Goal: Information Seeking & Learning: Learn about a topic

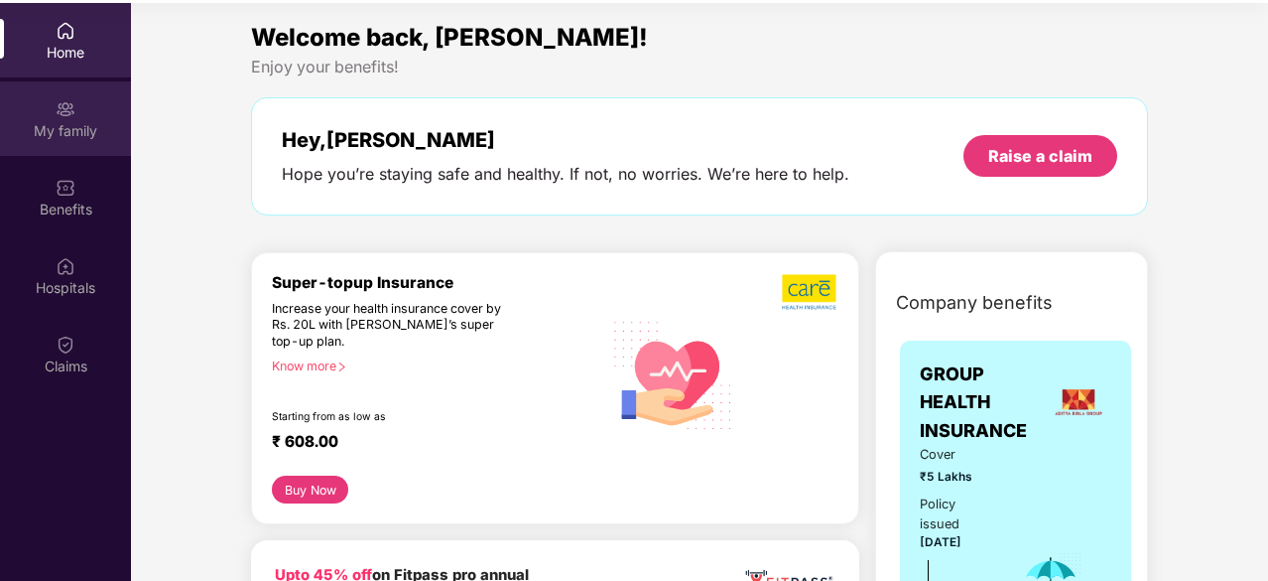
click at [81, 109] on div "My family" at bounding box center [65, 118] width 131 height 74
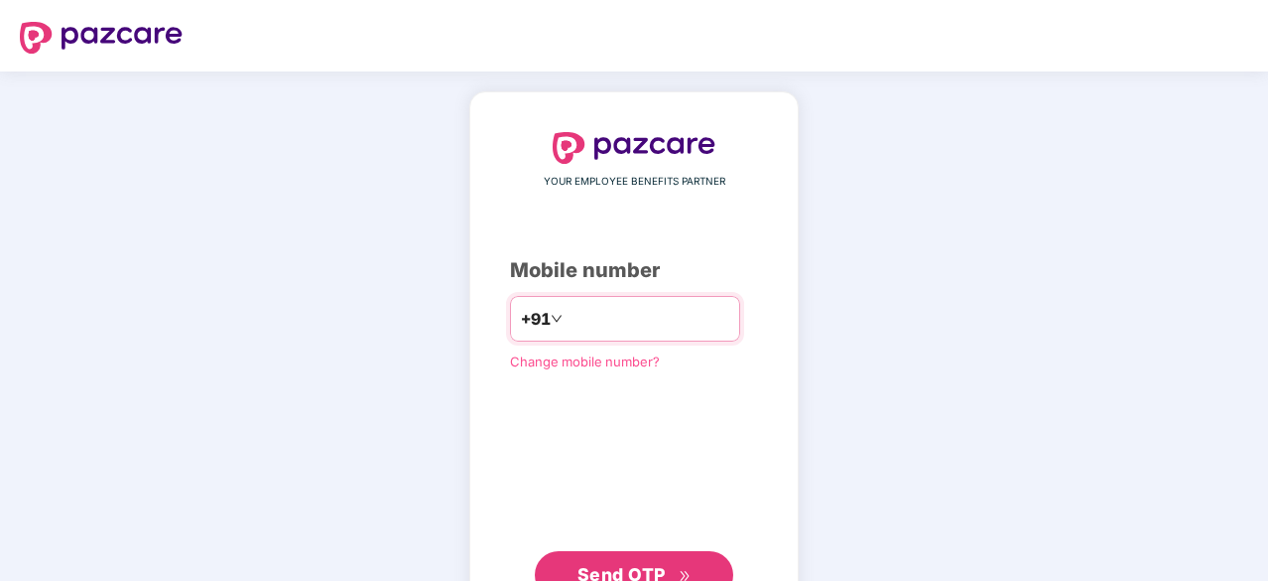
click at [649, 318] on input "**" at bounding box center [648, 319] width 163 height 32
type input "**********"
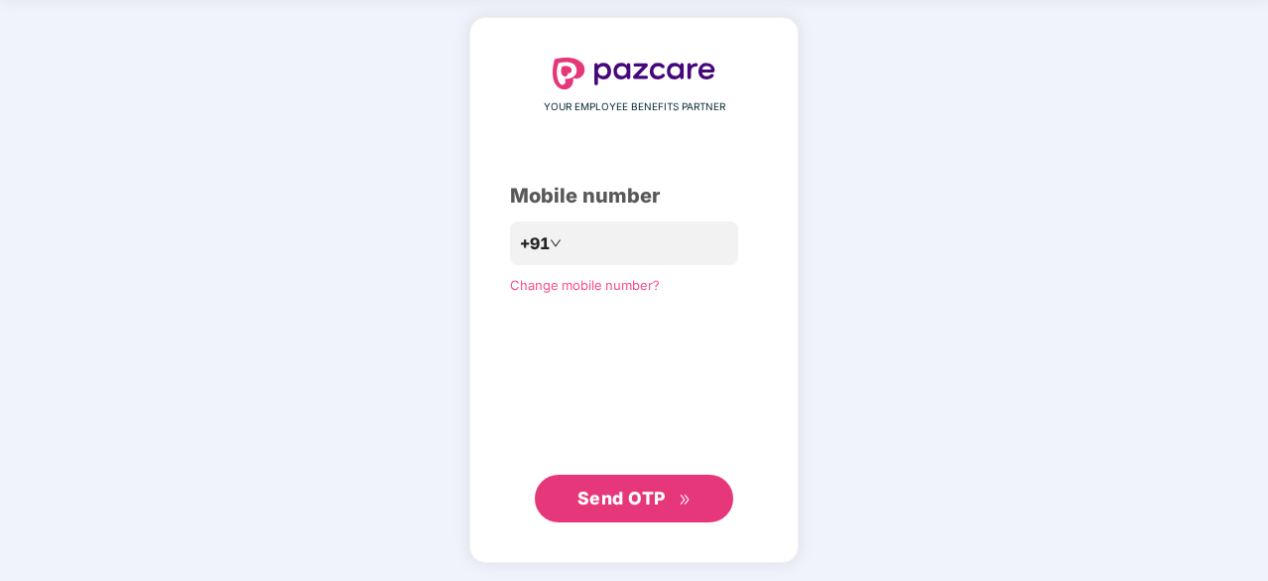
click at [630, 501] on span "Send OTP" at bounding box center [622, 497] width 88 height 21
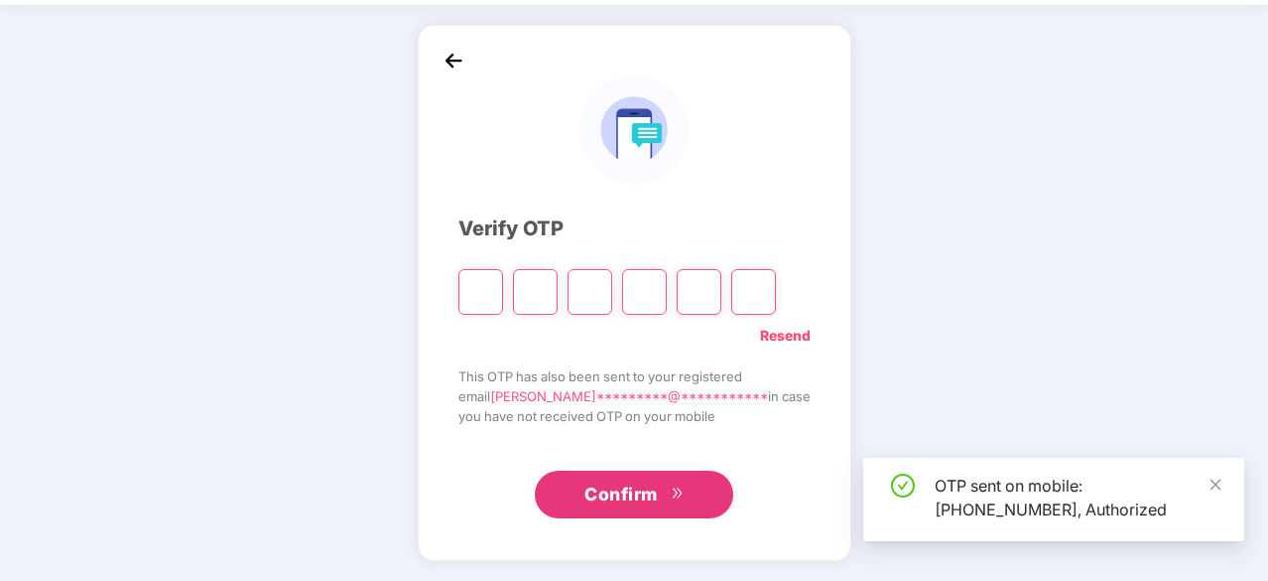
scroll to position [66, 0]
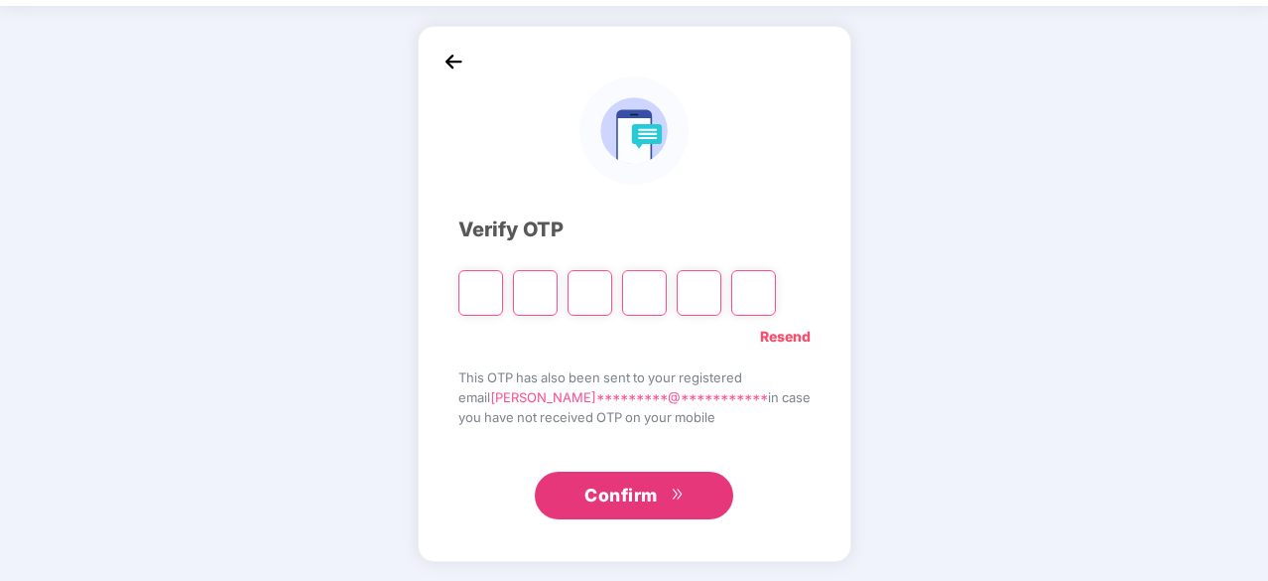
type input "*"
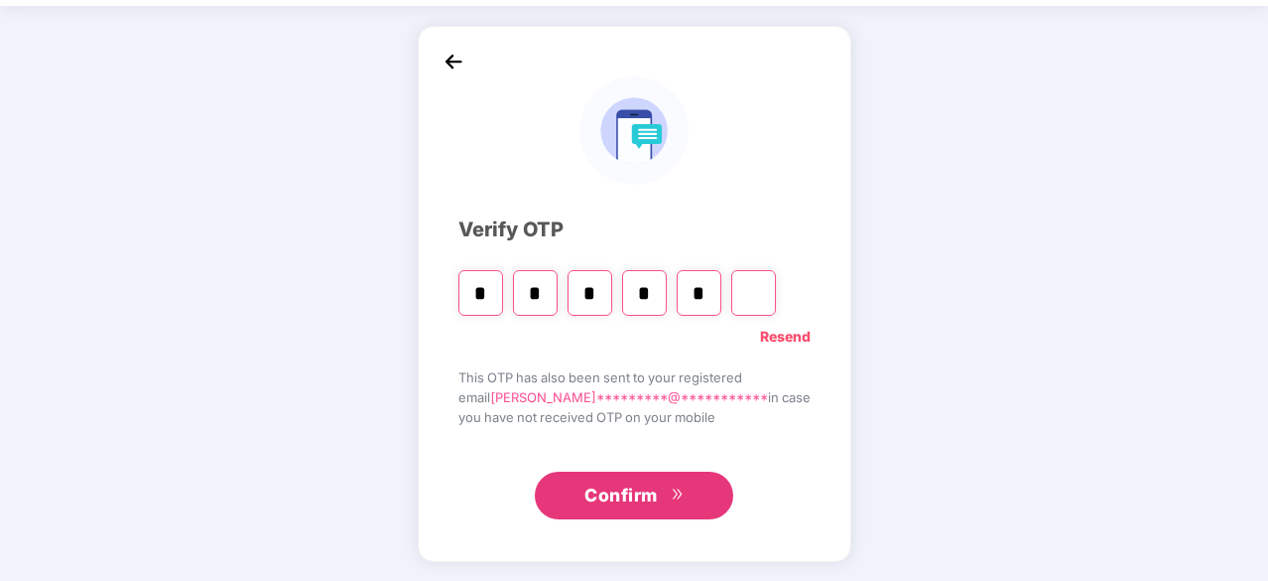
type input "*"
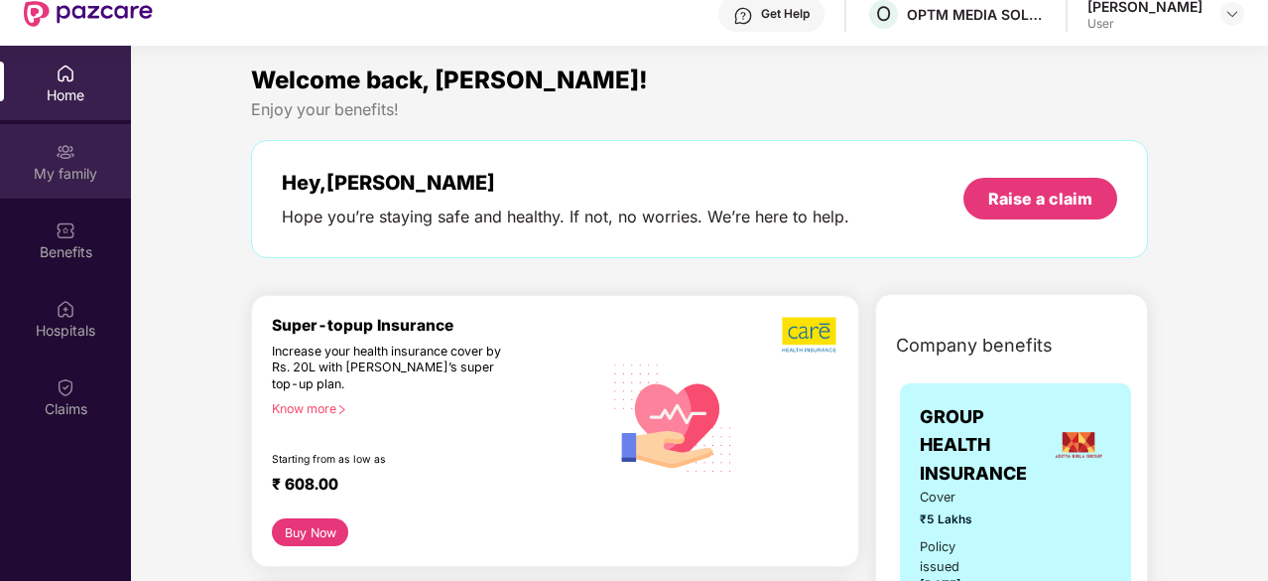
click at [79, 161] on div "My family" at bounding box center [65, 161] width 131 height 74
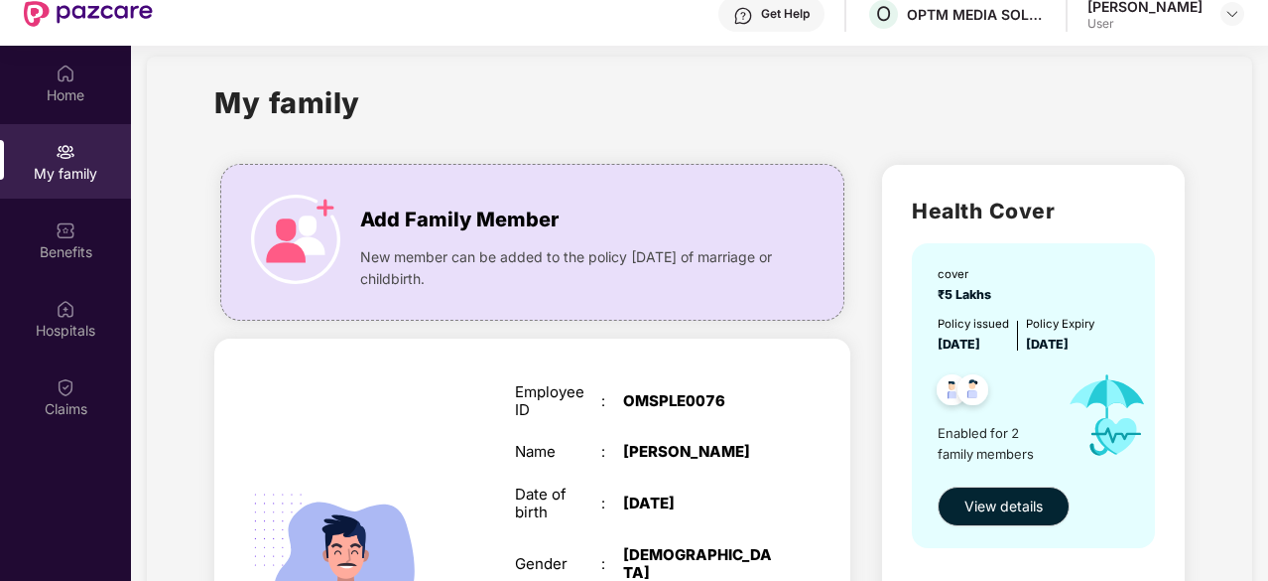
scroll to position [10, 0]
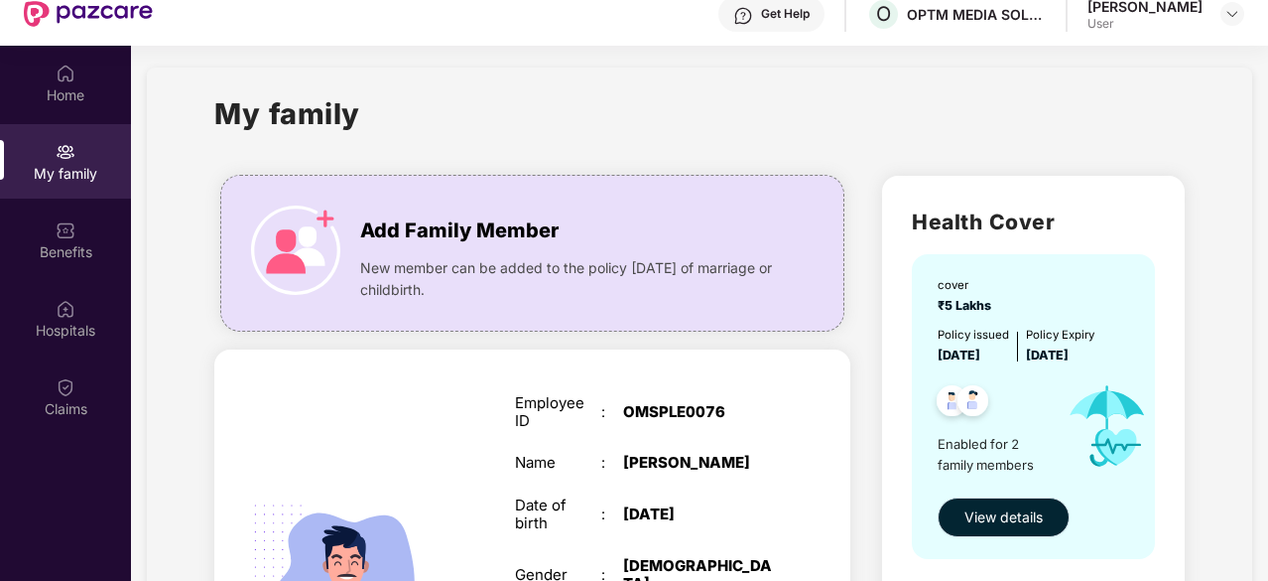
click at [1000, 511] on span "View details" at bounding box center [1004, 517] width 78 height 22
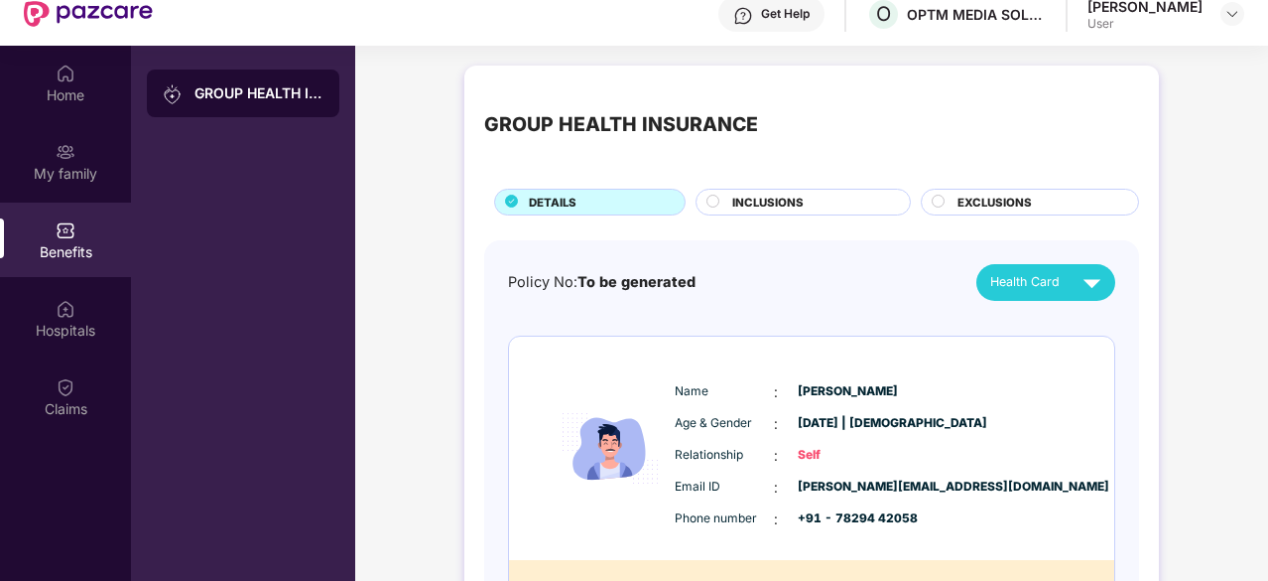
click at [780, 197] on span "INCLUSIONS" at bounding box center [767, 203] width 71 height 18
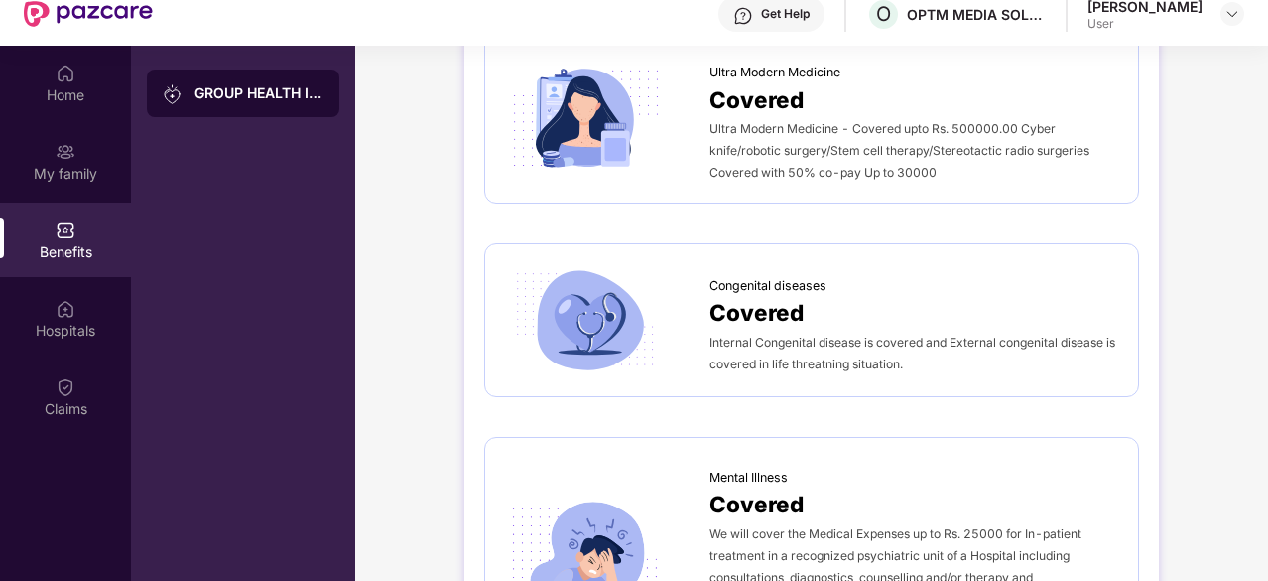
scroll to position [4239, 0]
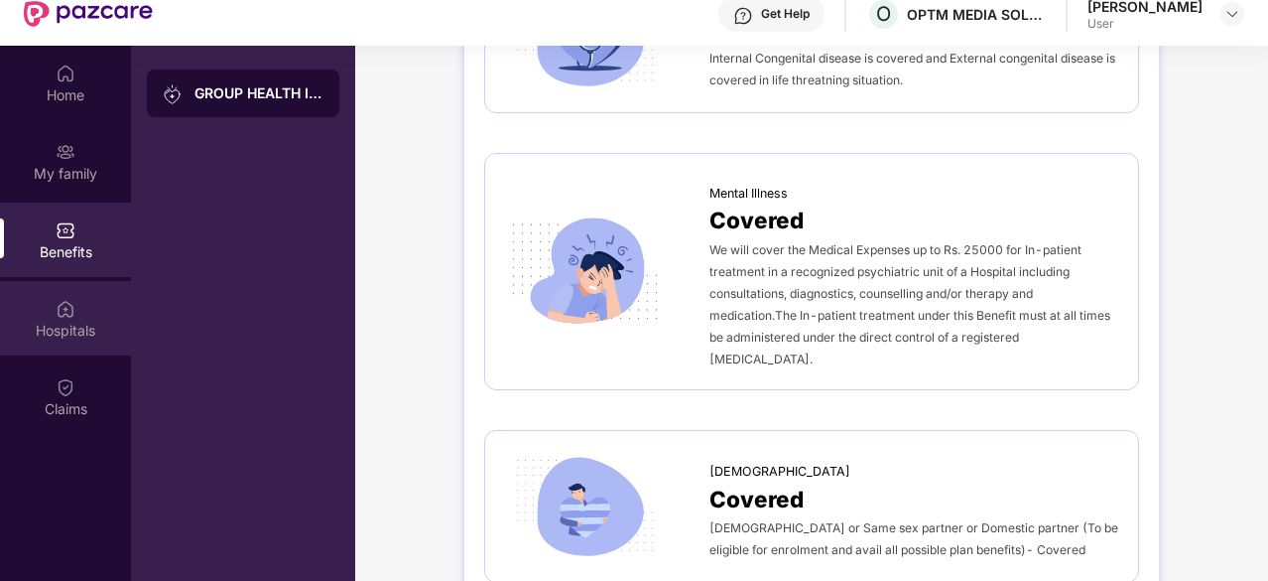
click at [85, 293] on div "Hospitals" at bounding box center [65, 318] width 131 height 74
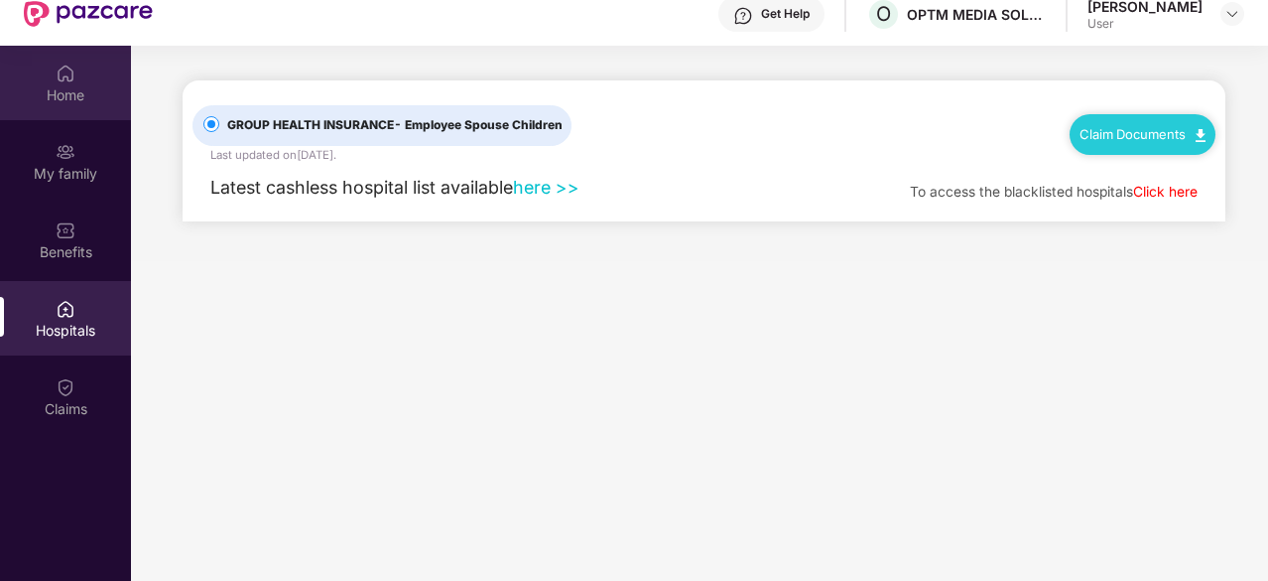
click at [69, 79] on img at bounding box center [66, 74] width 20 height 20
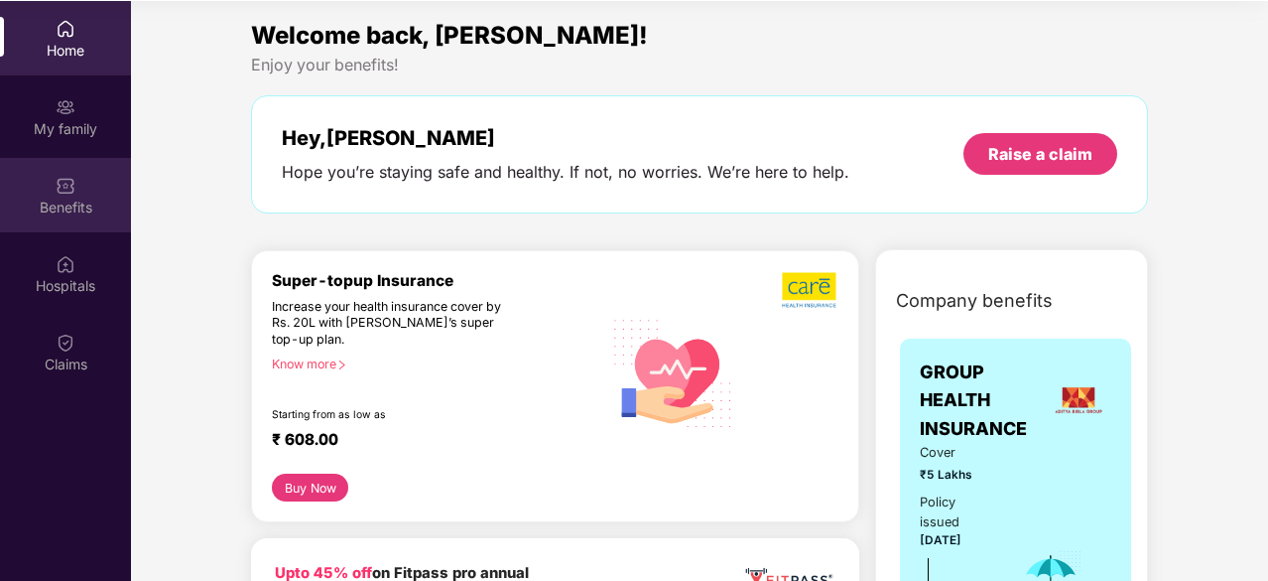
click at [89, 180] on div "Benefits" at bounding box center [65, 195] width 131 height 74
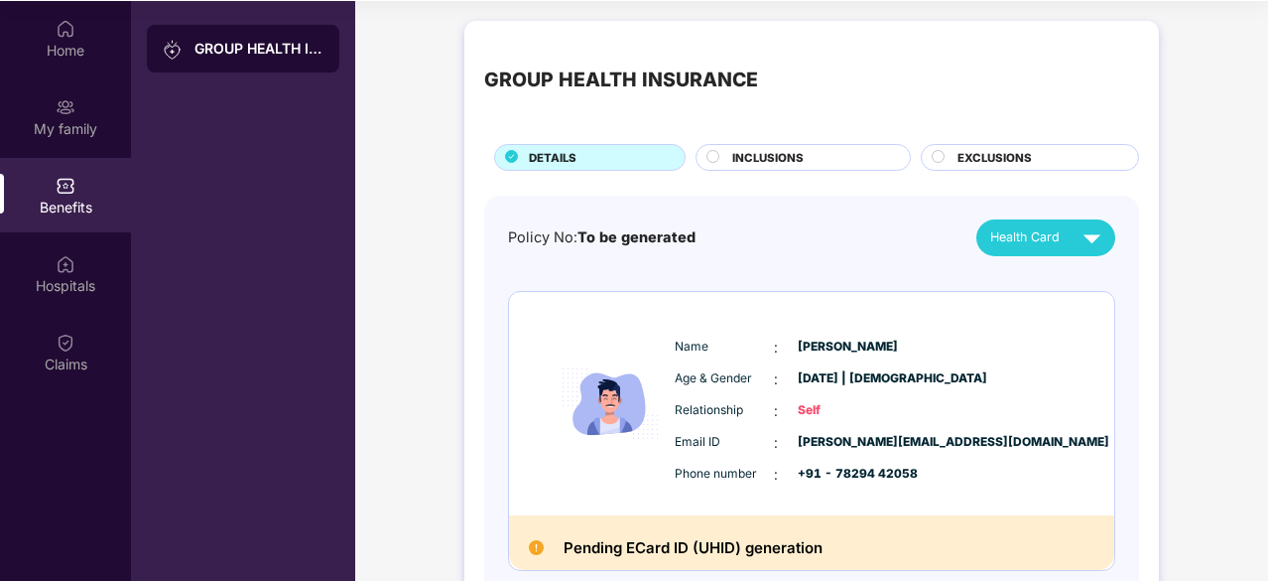
scroll to position [420, 0]
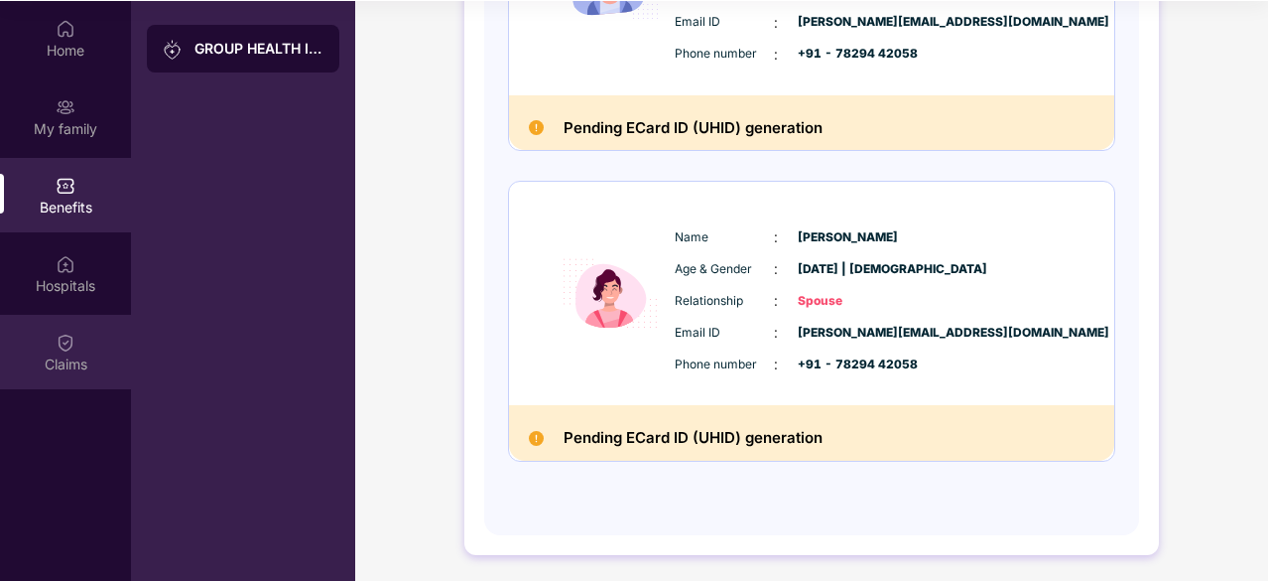
click at [57, 348] on img at bounding box center [66, 342] width 20 height 20
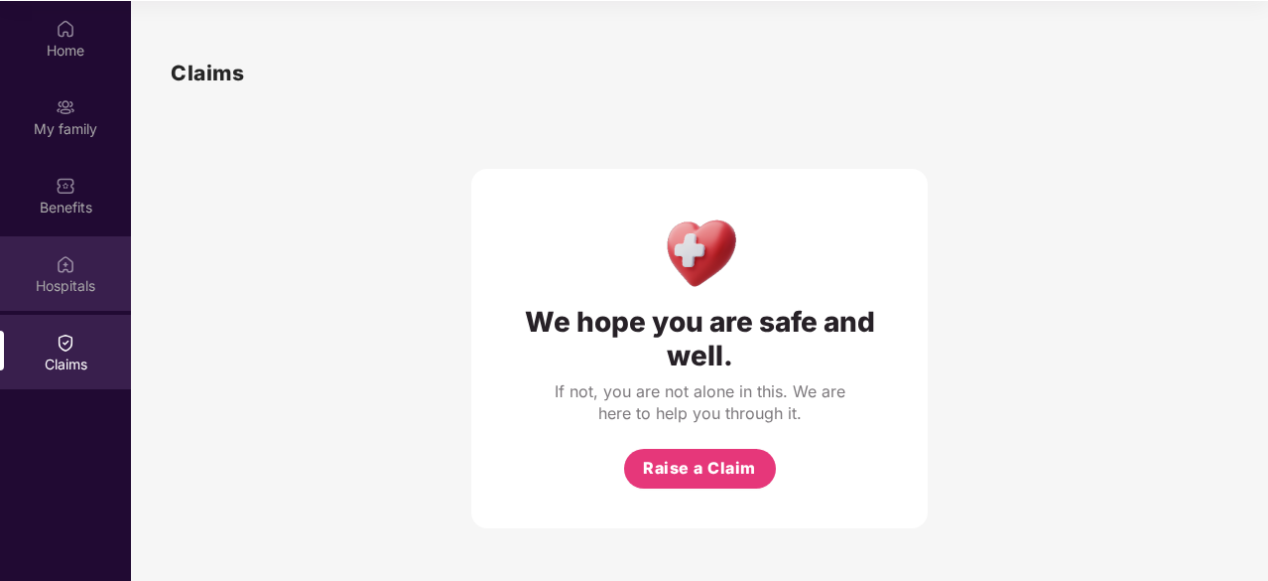
click at [58, 307] on div "Hospitals" at bounding box center [65, 273] width 131 height 74
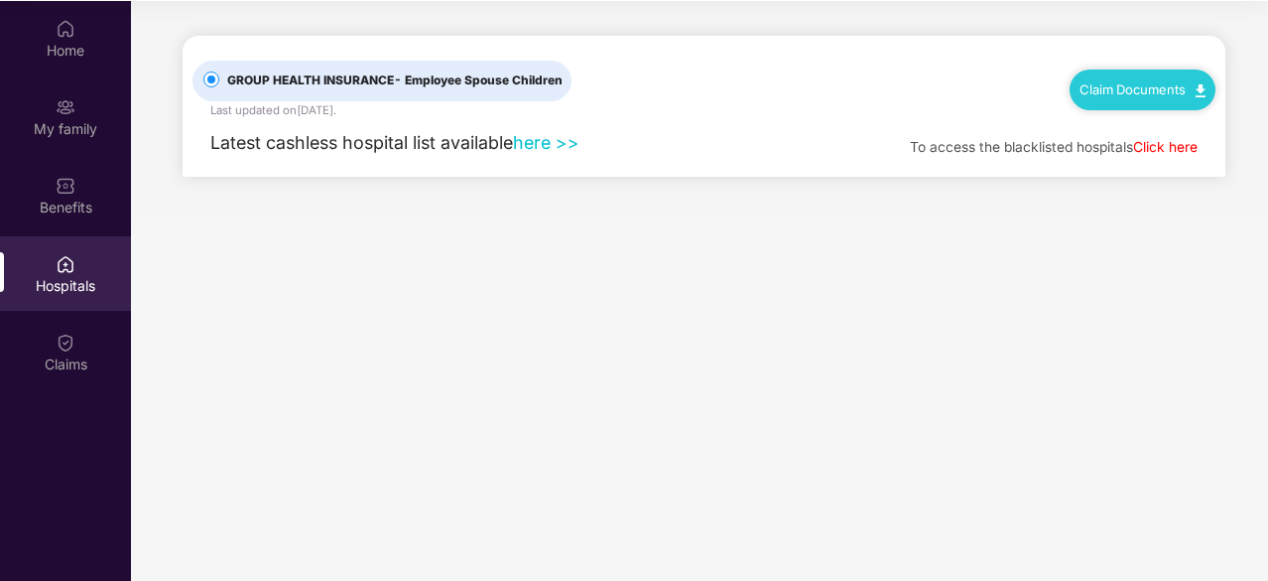
click at [551, 142] on link "here >>" at bounding box center [546, 142] width 66 height 21
click at [55, 124] on div "My family" at bounding box center [65, 129] width 131 height 20
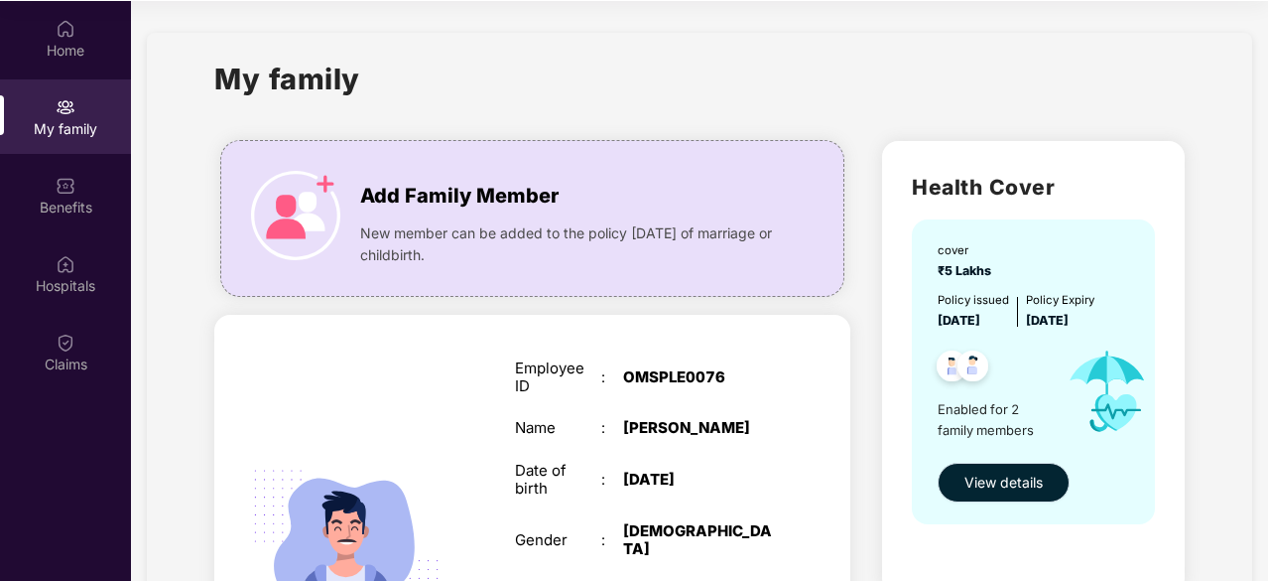
click at [1040, 483] on span "View details" at bounding box center [1004, 482] width 78 height 22
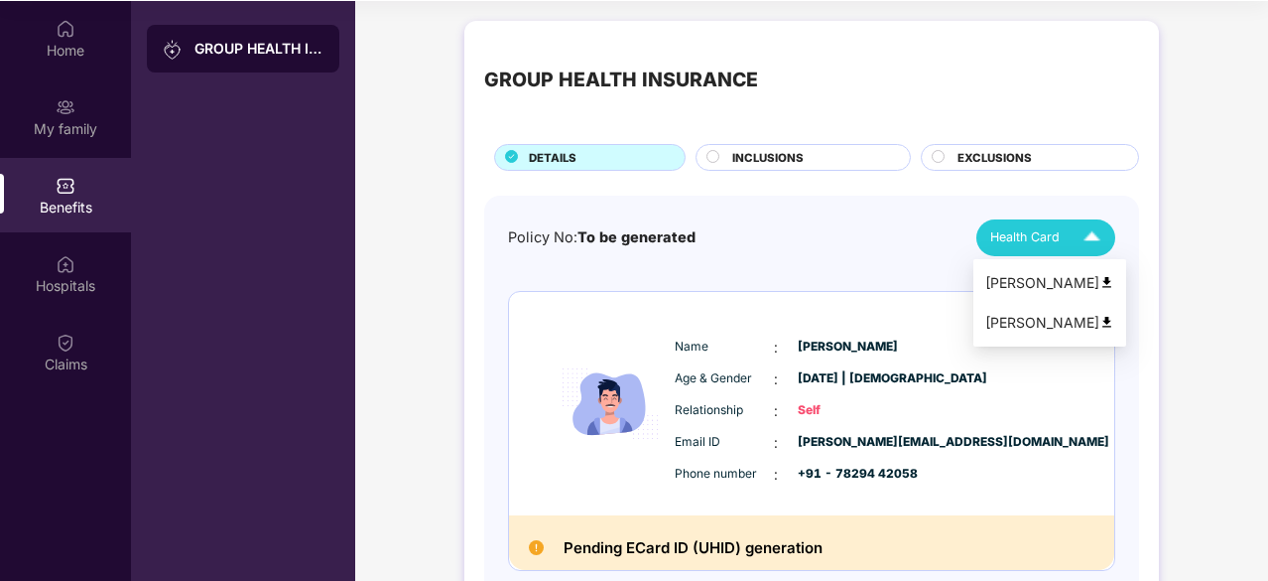
click at [1090, 242] on img at bounding box center [1092, 237] width 35 height 35
click at [813, 229] on div "Policy No: To be generated Health Card" at bounding box center [811, 237] width 607 height 37
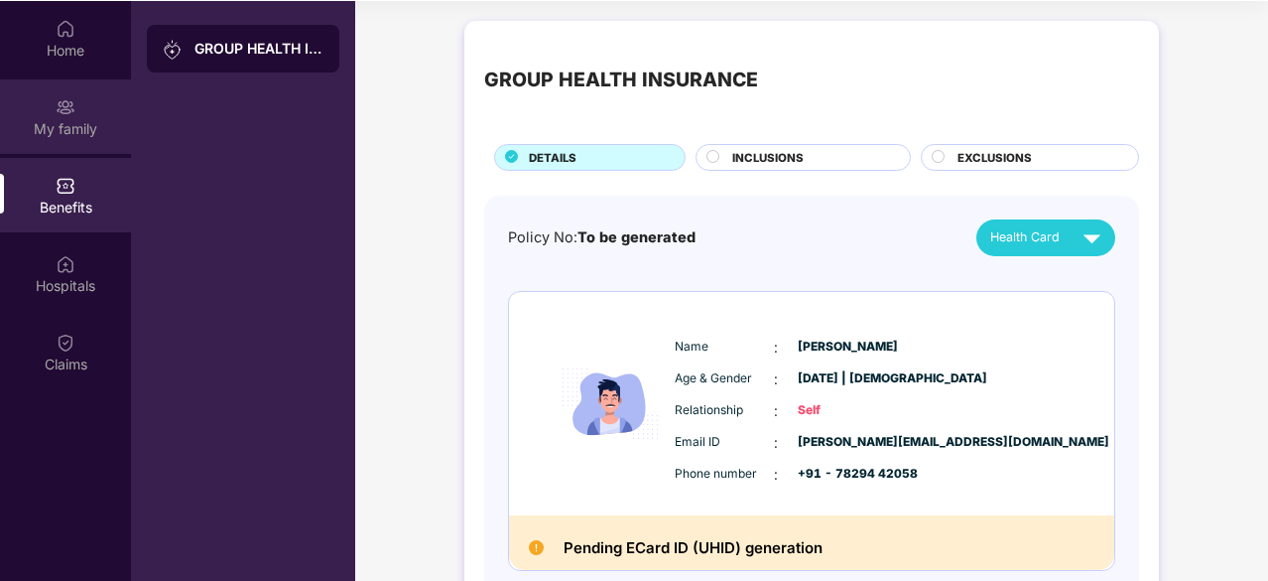
click at [87, 137] on div "My family" at bounding box center [65, 129] width 131 height 20
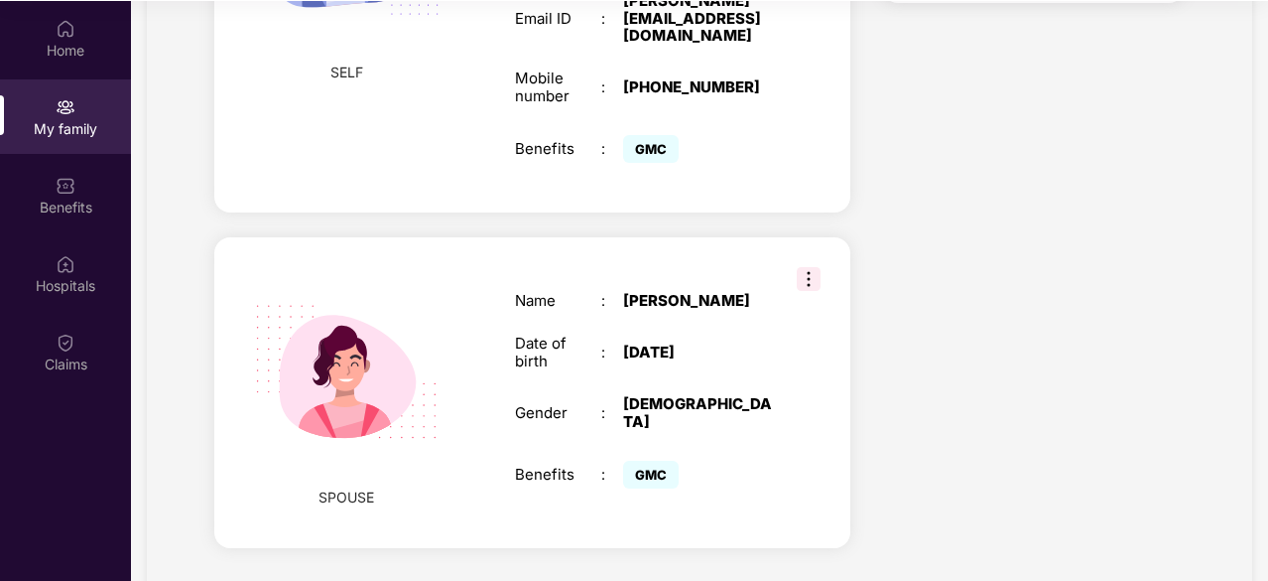
scroll to position [600, 0]
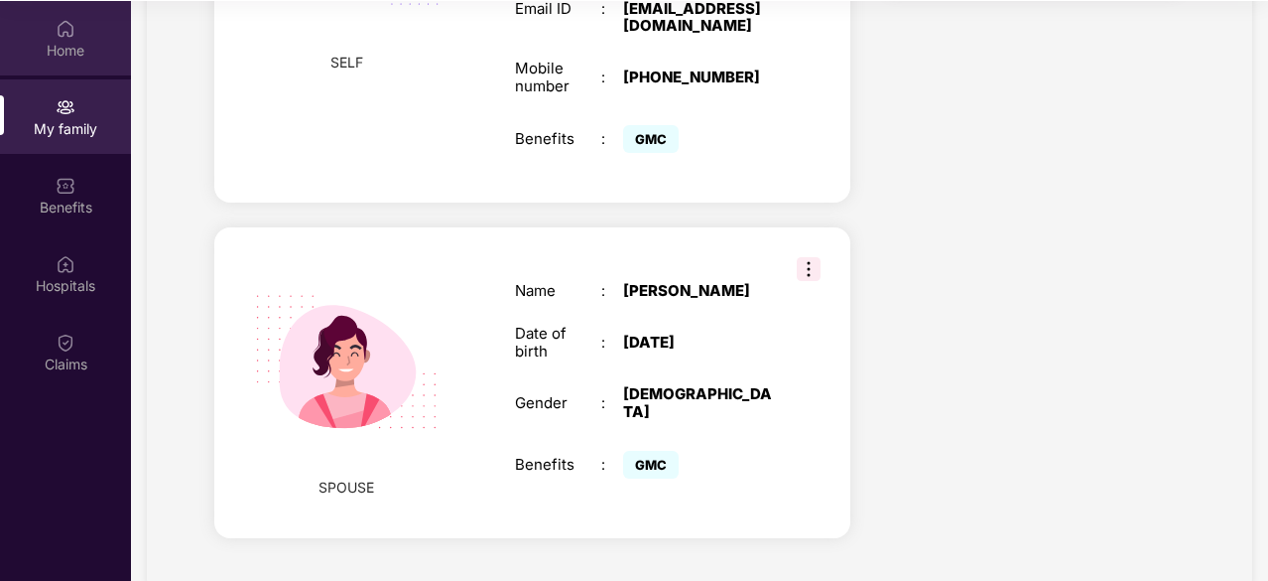
click at [66, 59] on div "Home" at bounding box center [65, 51] width 131 height 20
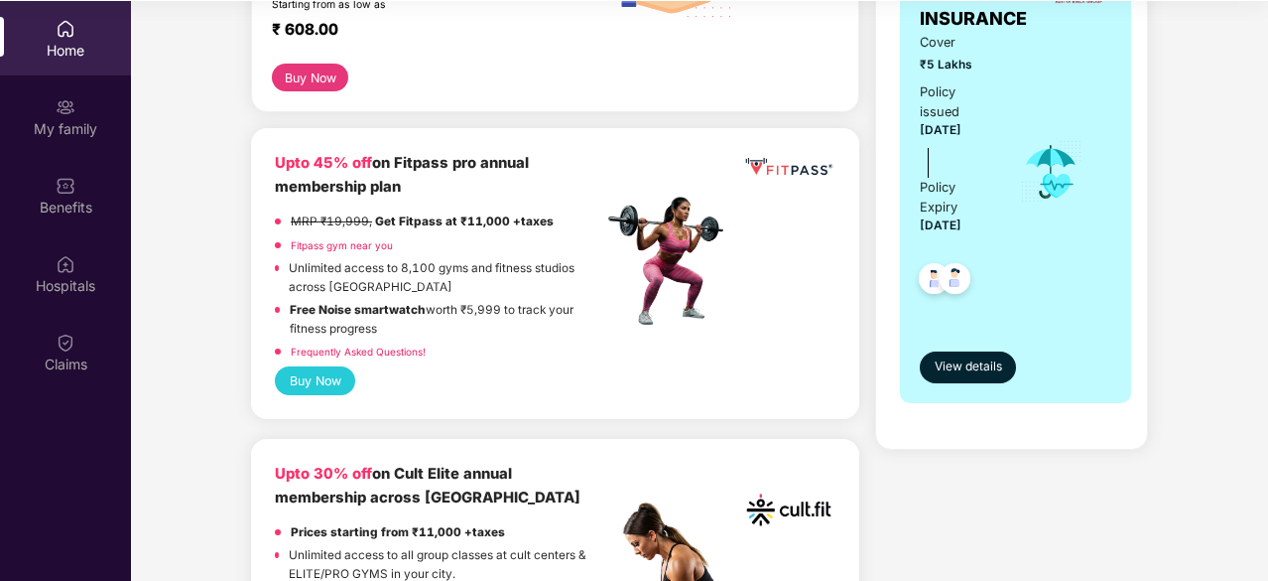
scroll to position [411, 0]
